Goal: Book appointment/travel/reservation

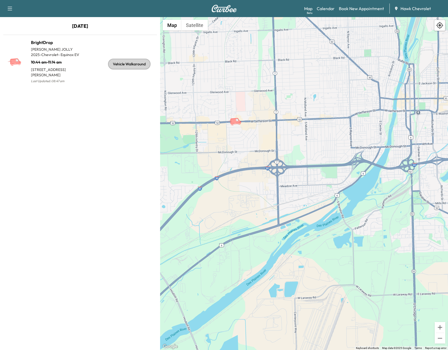
click at [234, 123] on icon "BrightDrop" at bounding box center [235, 121] width 11 height 6
click at [236, 122] on icon "BrightDrop" at bounding box center [235, 121] width 11 height 6
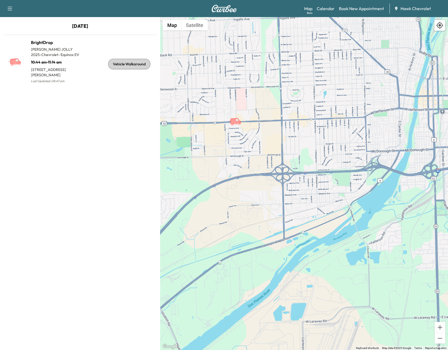
click at [236, 122] on icon "BrightDrop" at bounding box center [235, 121] width 11 height 6
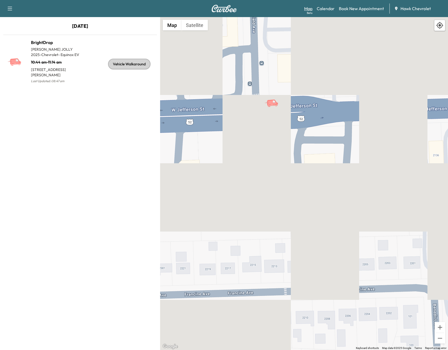
click at [306, 11] on link "Map Beta" at bounding box center [308, 8] width 8 height 6
click at [308, 10] on link "Map Beta" at bounding box center [308, 8] width 8 height 6
click at [349, 9] on link "Book New Appointment" at bounding box center [361, 8] width 45 height 6
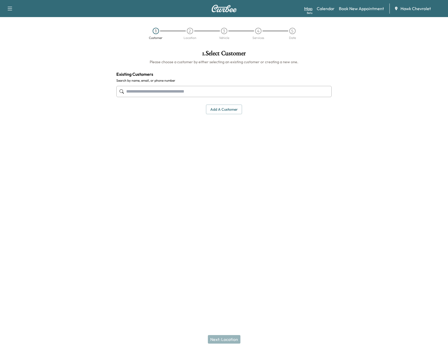
click at [312, 9] on link "Map Beta" at bounding box center [308, 8] width 8 height 6
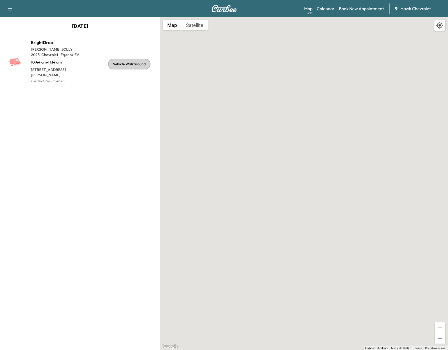
click at [442, 26] on icon at bounding box center [440, 25] width 7 height 7
click at [440, 25] on icon at bounding box center [440, 25] width 7 height 7
click at [440, 24] on icon at bounding box center [440, 25] width 7 height 7
